Goal: Ask a question: Seek information or help from site administrators or community

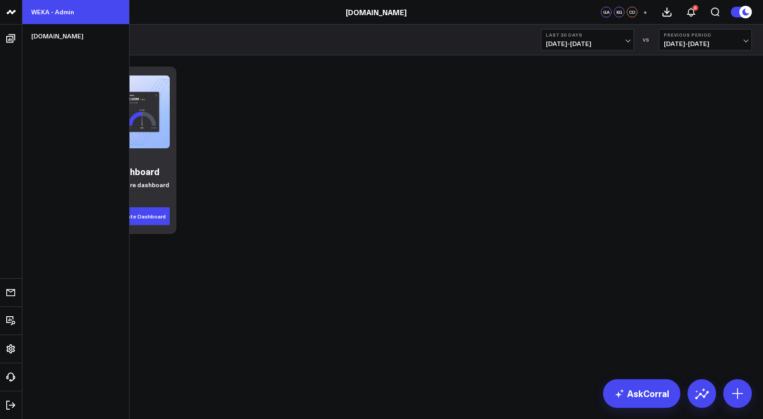
click at [58, 8] on link "WEKA - Admin" at bounding box center [75, 12] width 107 height 24
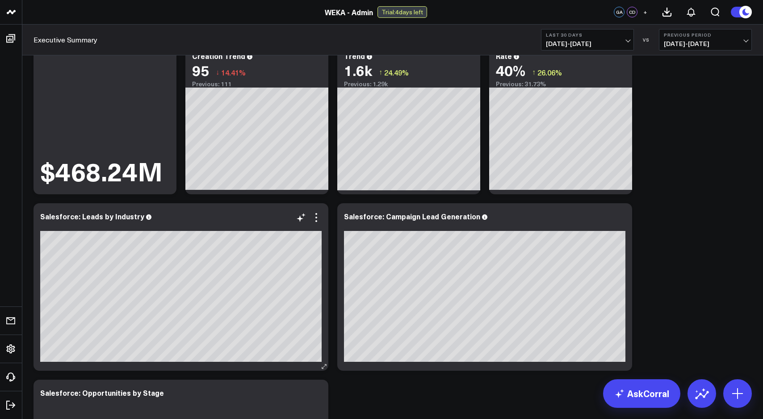
scroll to position [69, 0]
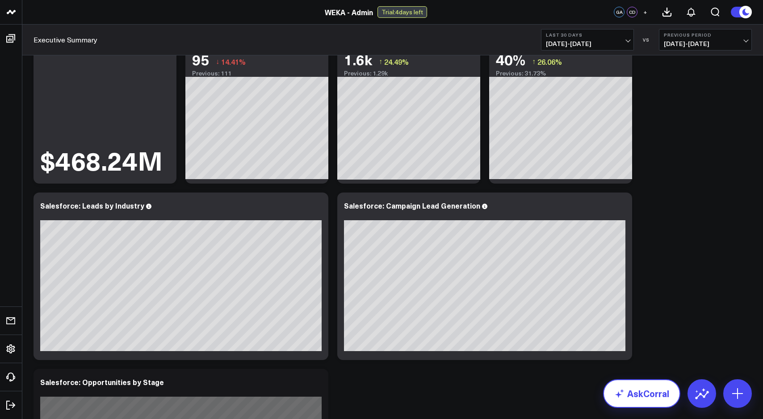
click at [640, 396] on link "AskCorral" at bounding box center [641, 393] width 77 height 29
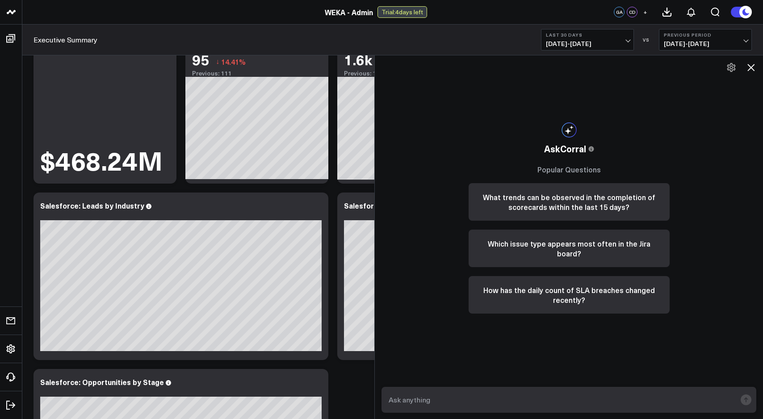
click at [489, 400] on textarea at bounding box center [562, 400] width 350 height 16
type textarea "how many open cases for US customers"
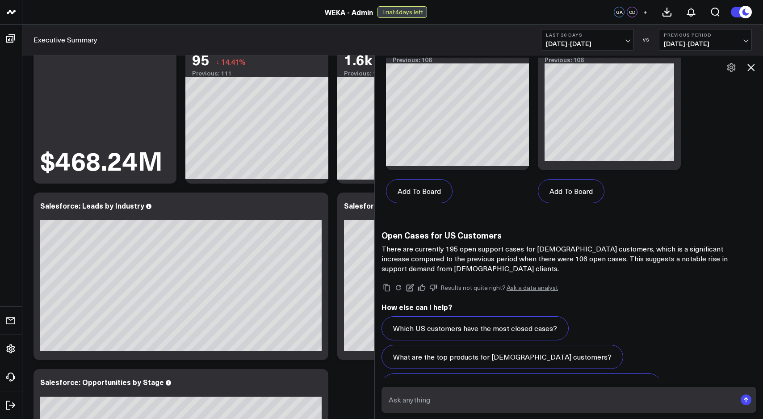
scroll to position [426, 0]
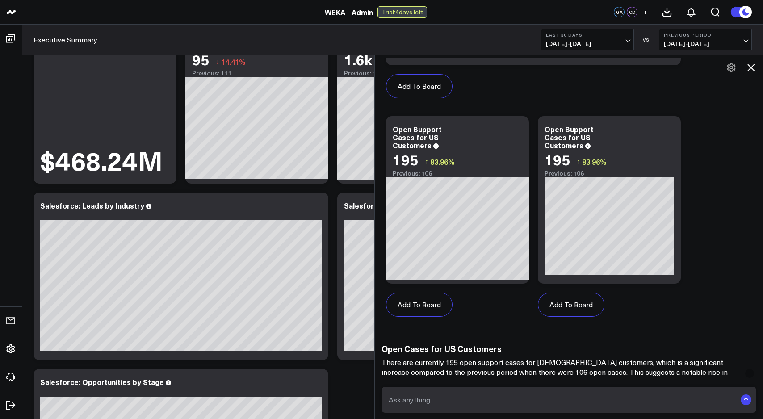
click at [749, 65] on icon at bounding box center [751, 67] width 7 height 7
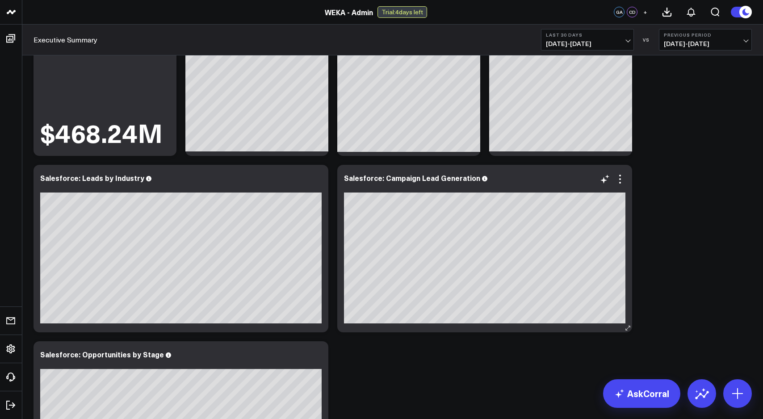
scroll to position [0, 0]
